Goal: Browse casually

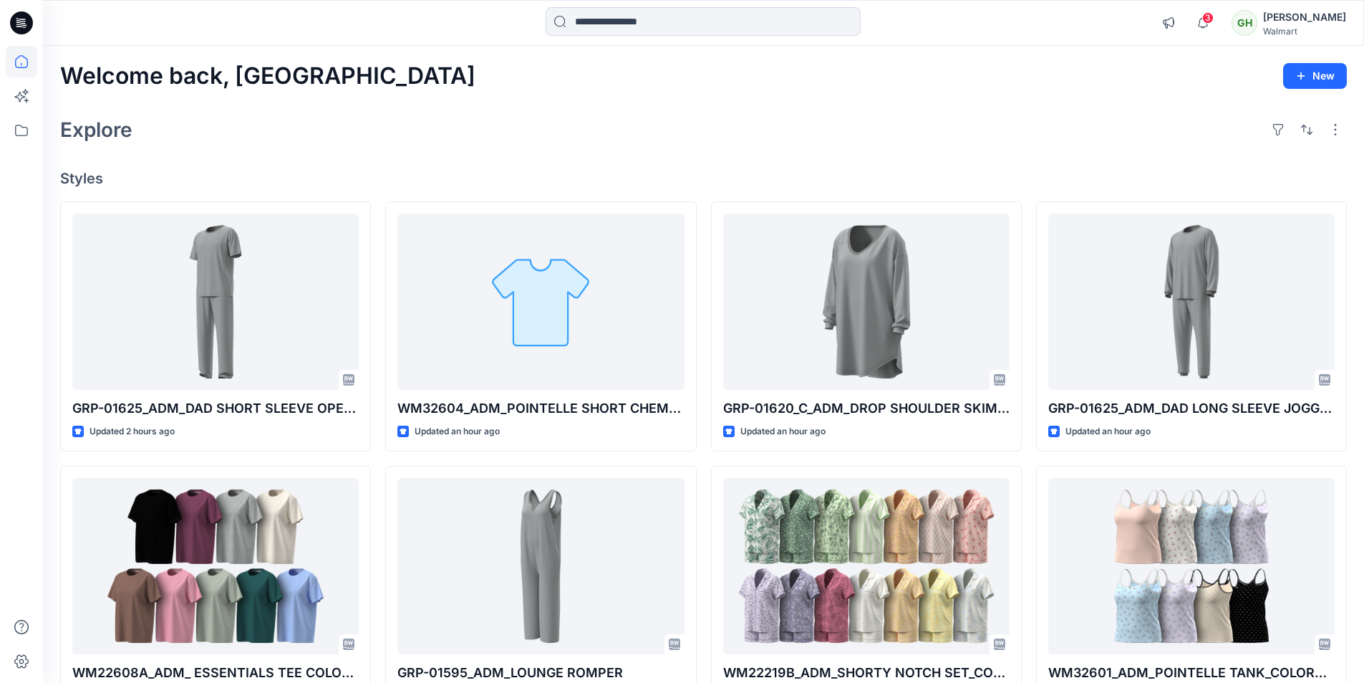
click at [25, 23] on icon at bounding box center [21, 22] width 23 height 23
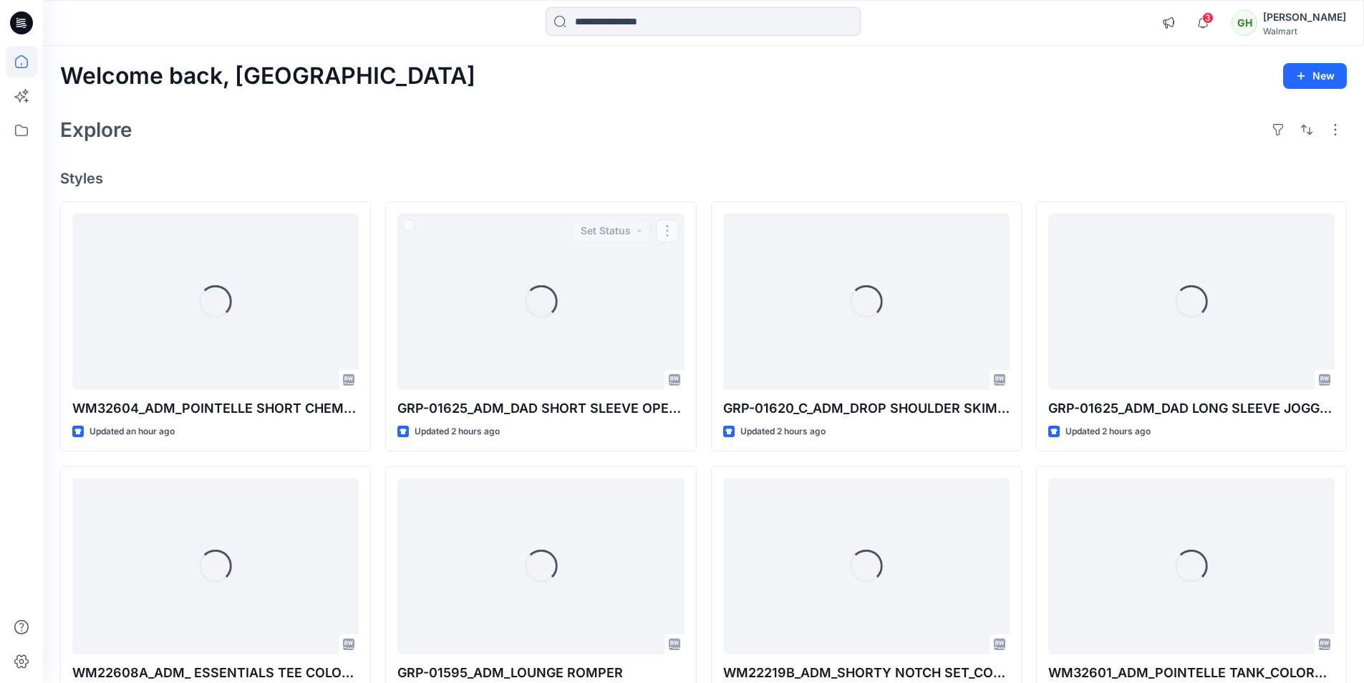
click at [461, 152] on div "Welcome back, [PERSON_NAME] New Explore Styles Loading... WM32604_ADM_POINTELLE…" at bounding box center [703, 547] width 1321 height 1003
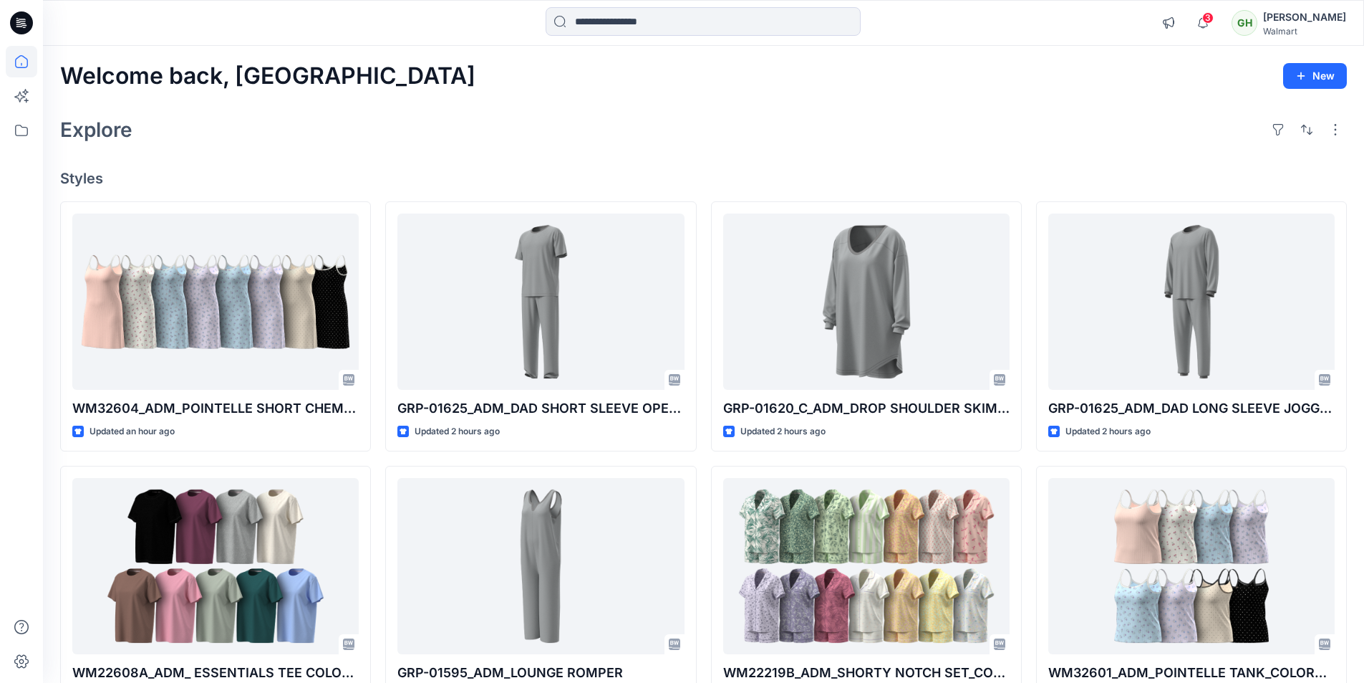
click at [527, 135] on div "Explore" at bounding box center [703, 129] width 1287 height 34
click at [355, 133] on div "Explore" at bounding box center [703, 129] width 1287 height 34
